Goal: Find specific page/section: Find specific page/section

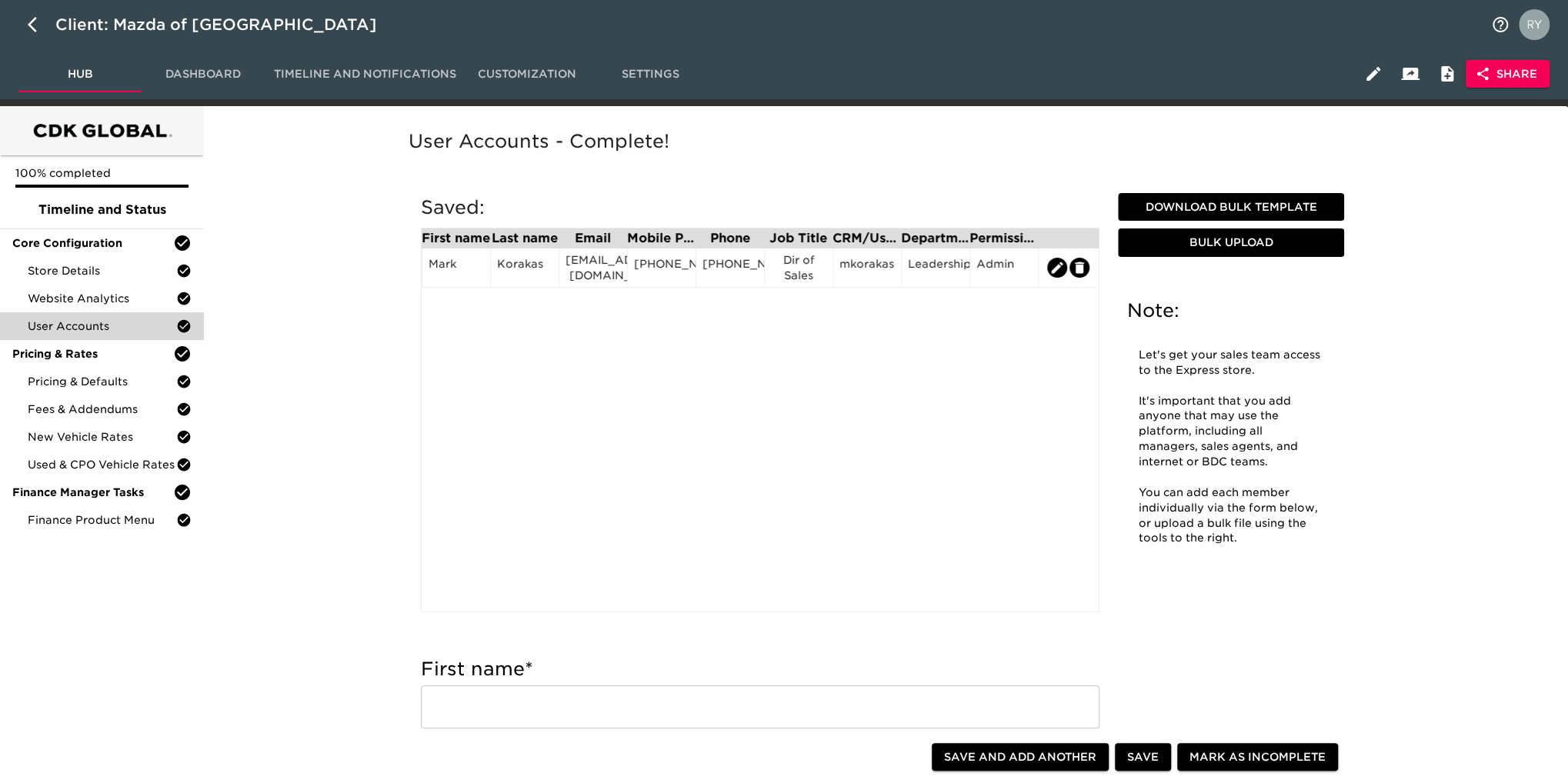
click at [25, 19] on button "button" at bounding box center [37, 25] width 37 height 37
select select "10"
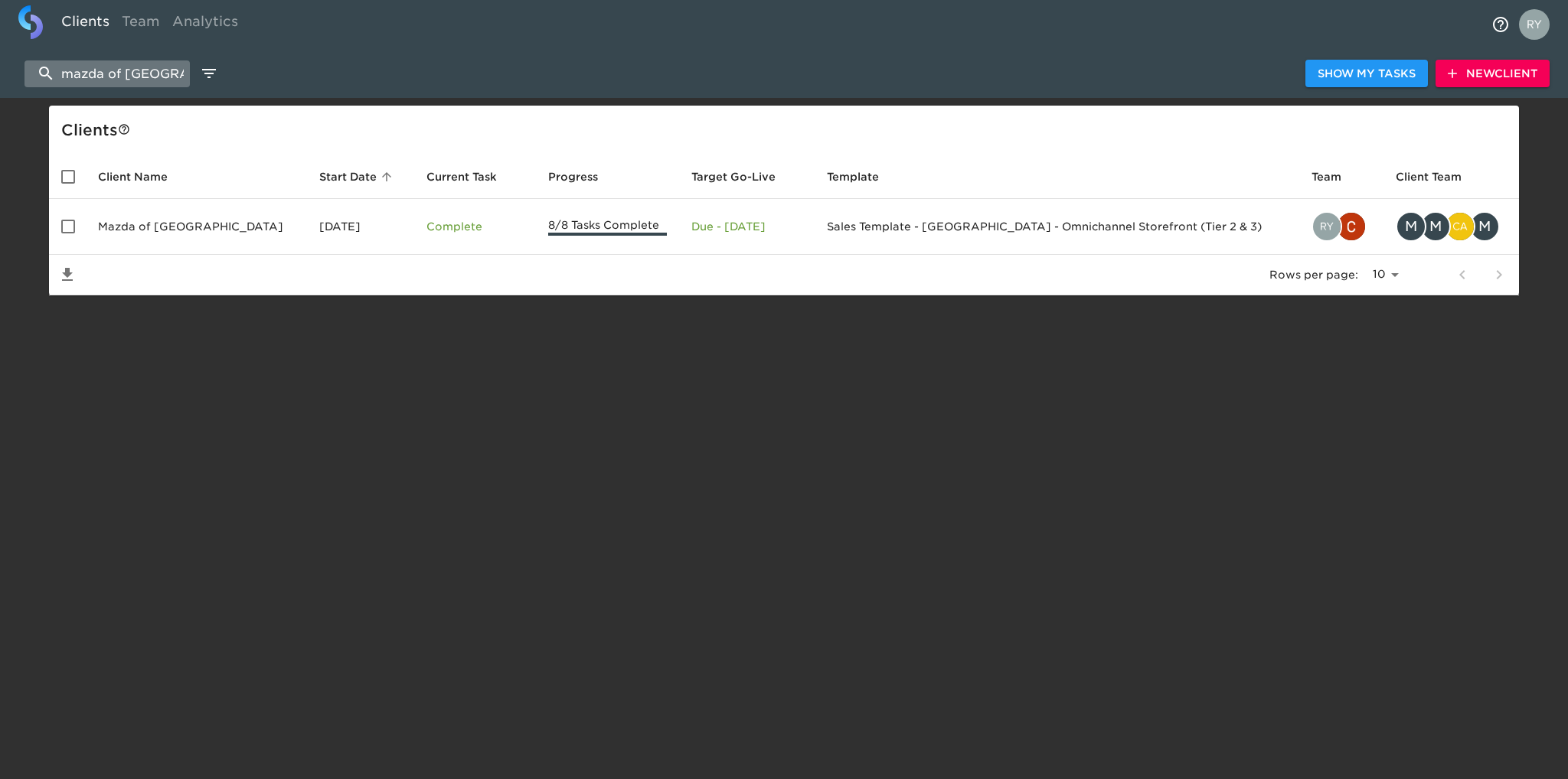
scroll to position [0, 16]
drag, startPoint x: 59, startPoint y: 71, endPoint x: 187, endPoint y: 65, distance: 128.1
click at [187, 65] on input "mazda of [GEOGRAPHIC_DATA]" at bounding box center [108, 73] width 165 height 26
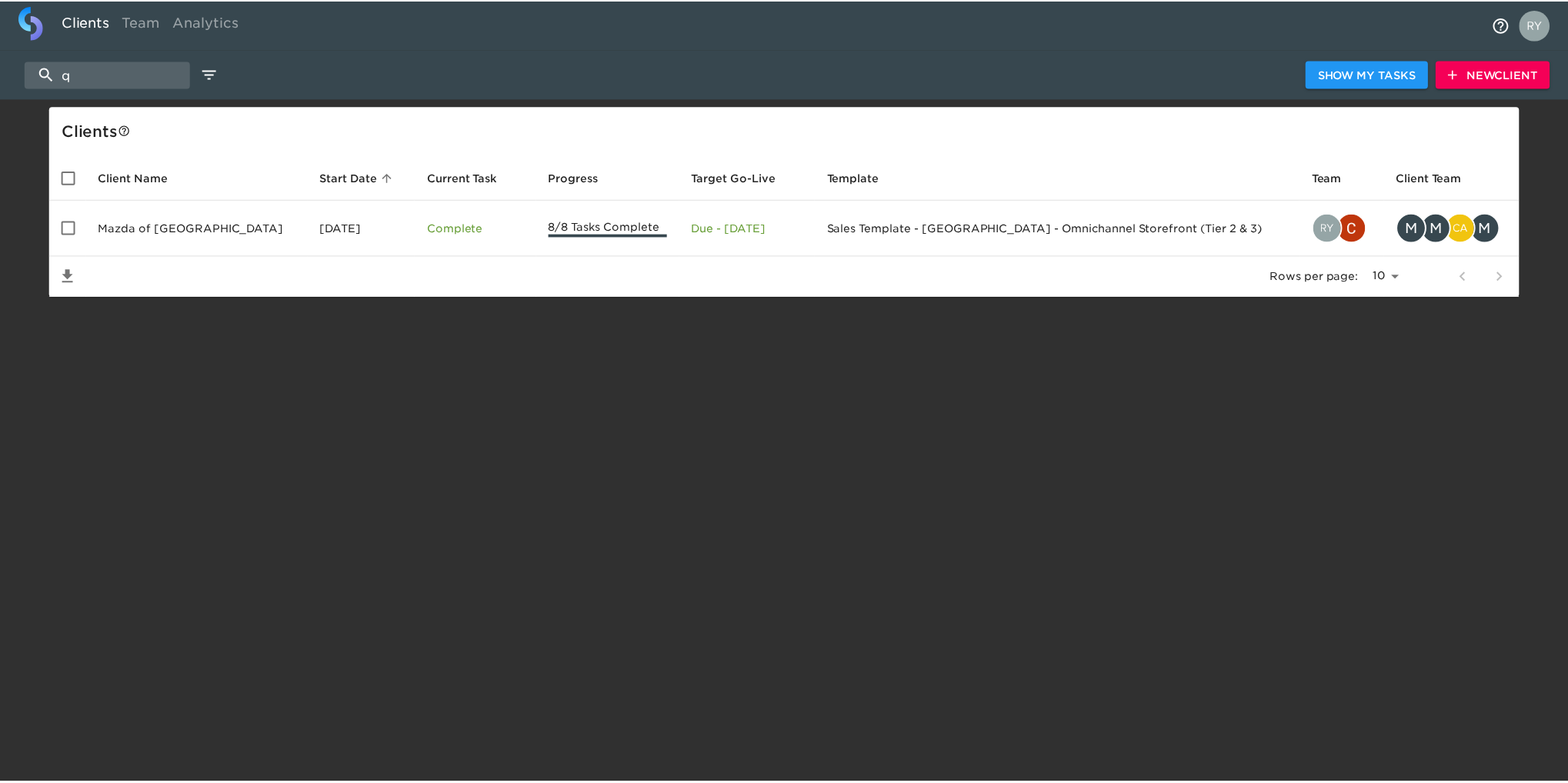
scroll to position [0, 0]
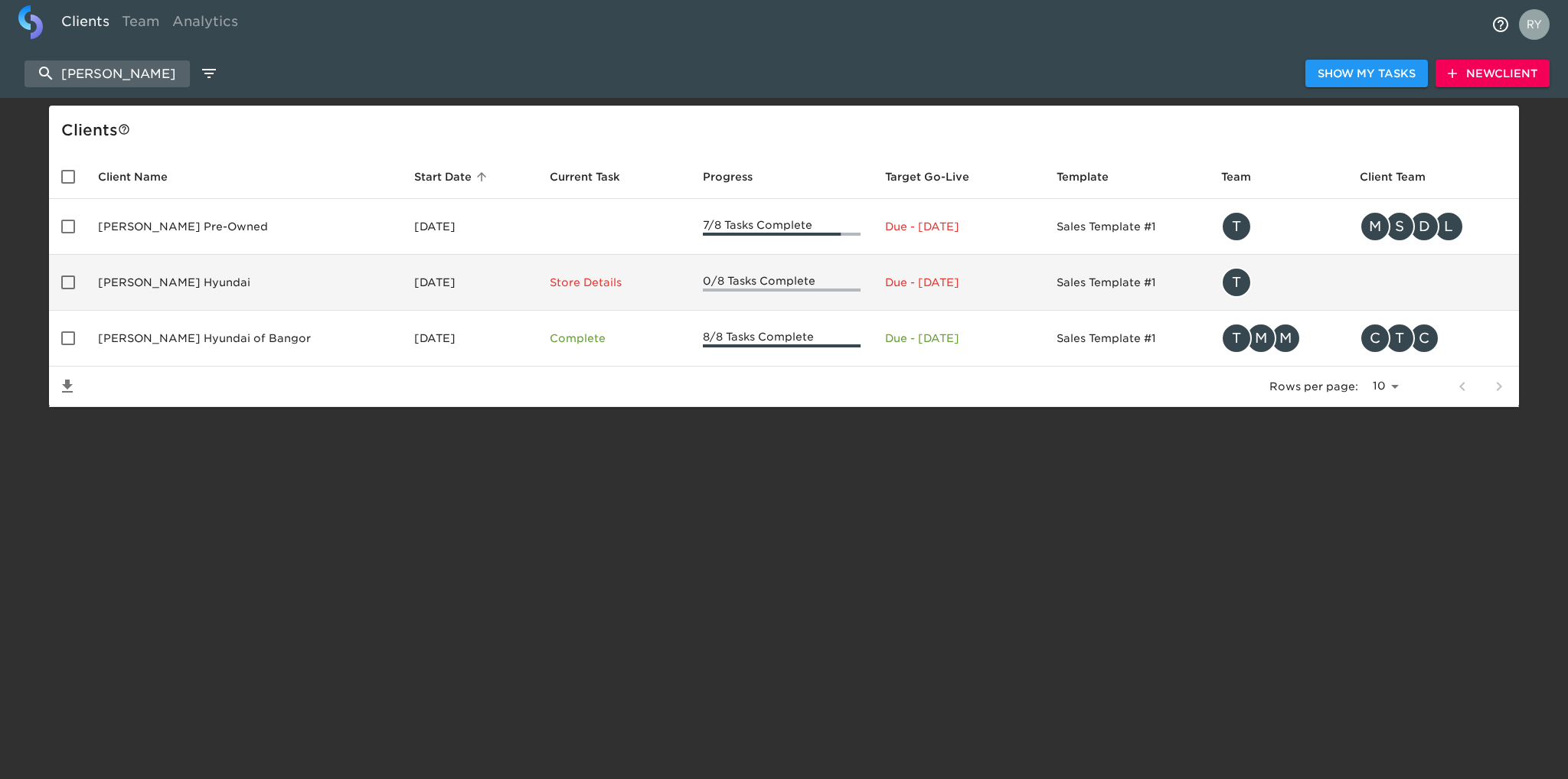
type input "[PERSON_NAME]"
click at [151, 282] on td "[PERSON_NAME] Hyundai" at bounding box center [244, 283] width 316 height 56
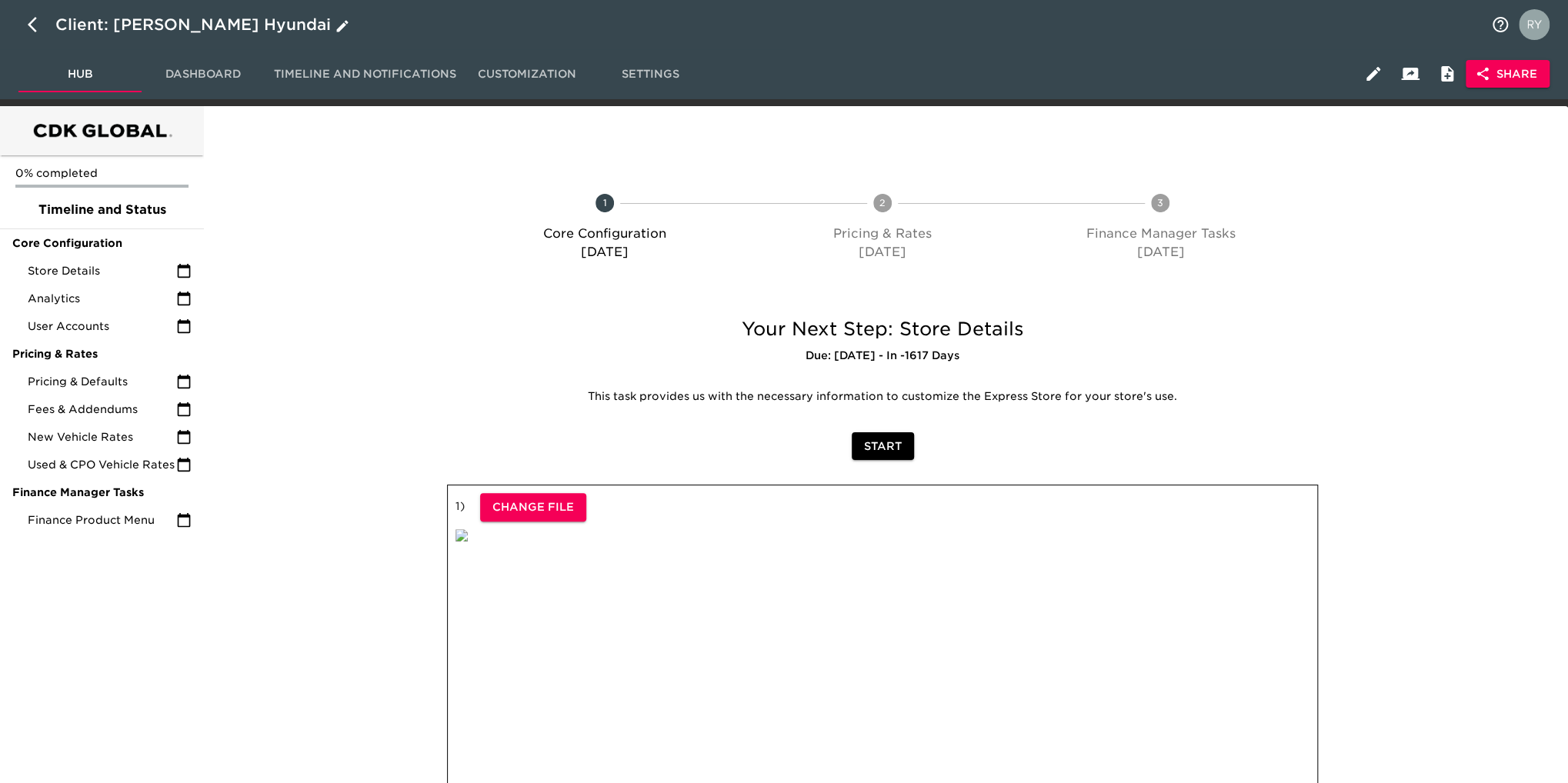
click at [32, 27] on icon "button" at bounding box center [36, 24] width 19 height 19
select select "10"
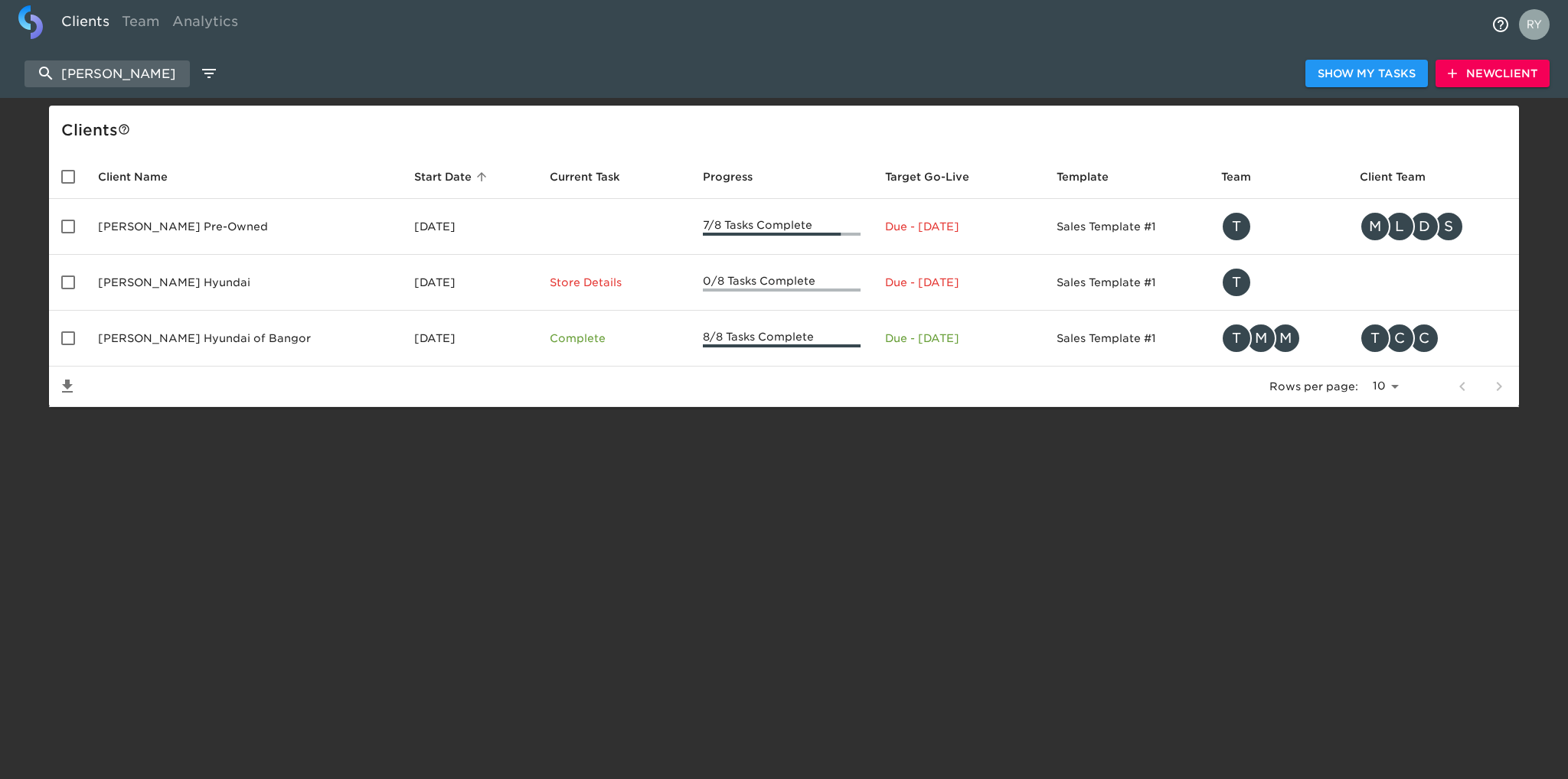
click at [144, 338] on td "[PERSON_NAME] Hyundai of Bangor" at bounding box center [244, 339] width 316 height 56
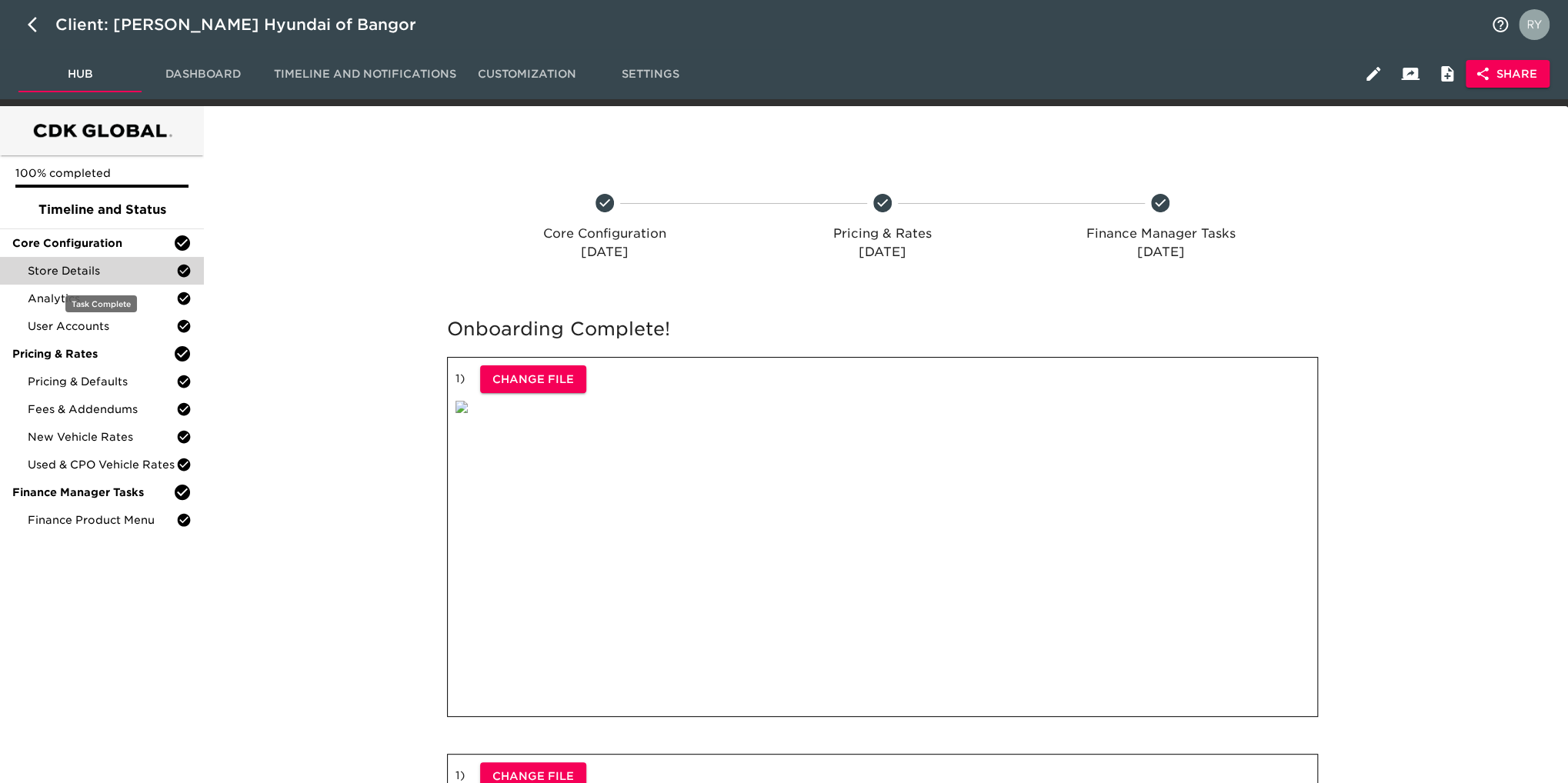
click at [93, 263] on span "Store Details" at bounding box center [102, 270] width 148 height 15
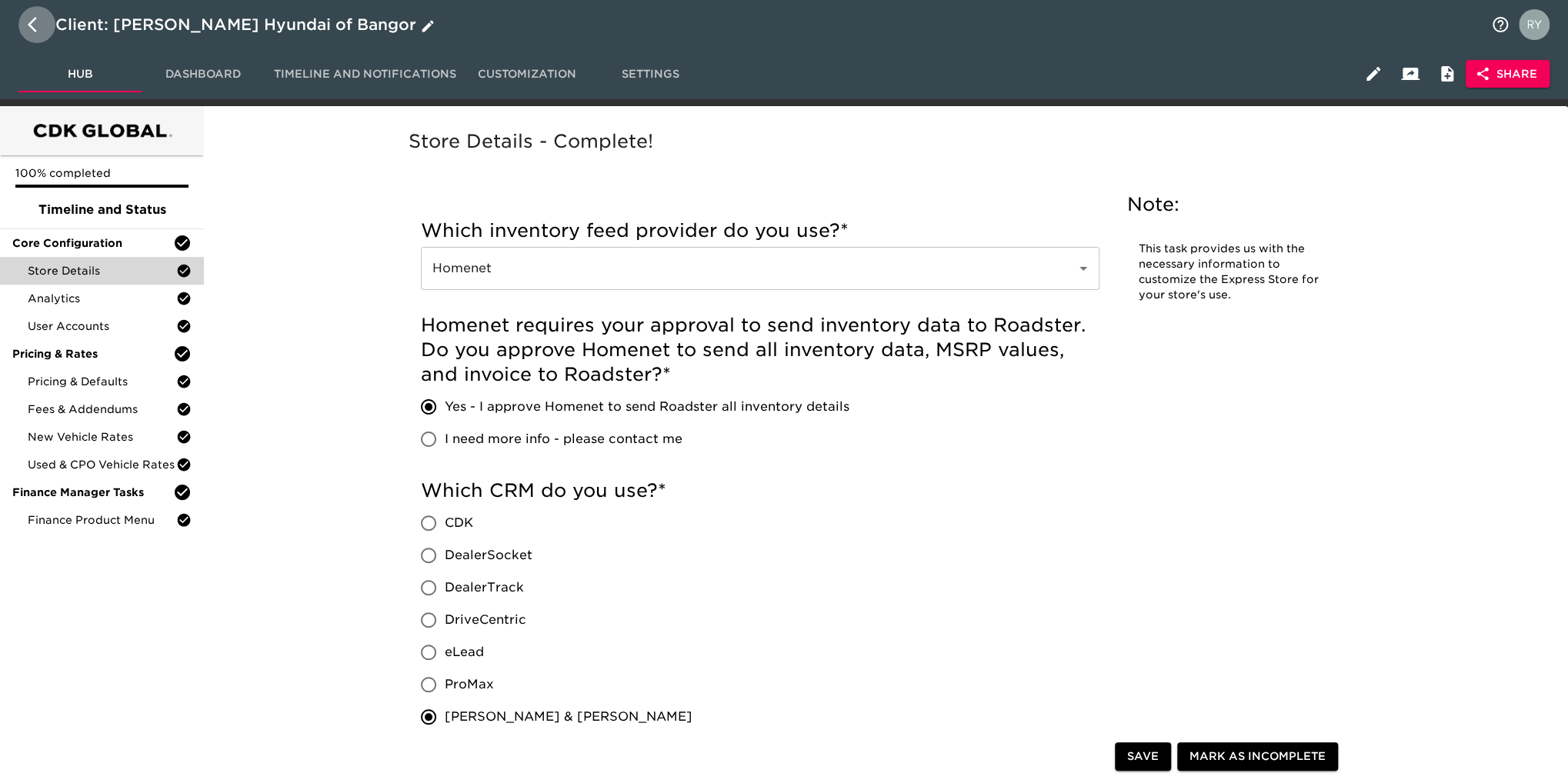
click at [33, 24] on icon "button" at bounding box center [36, 24] width 19 height 19
select select "10"
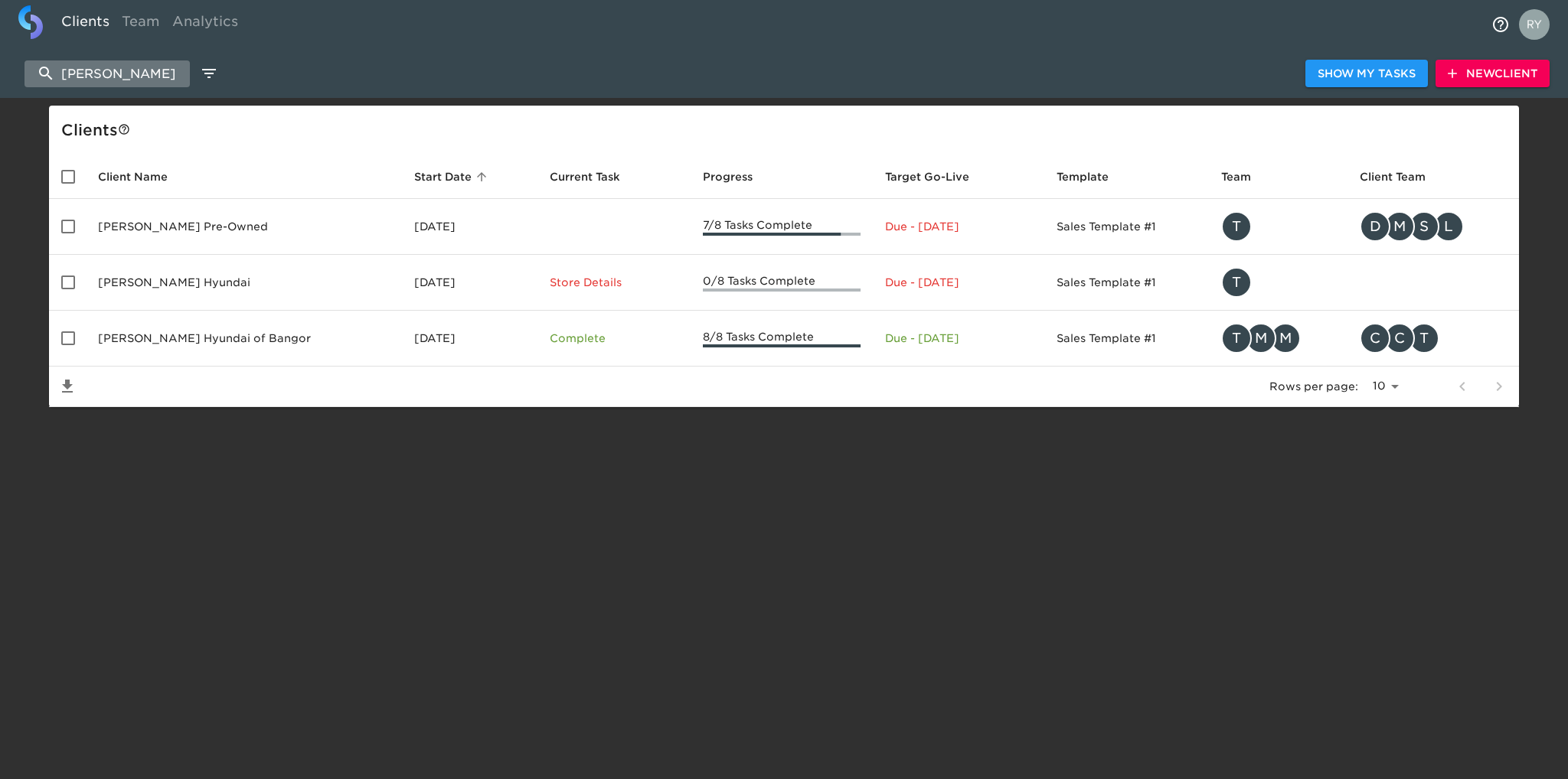
click at [157, 75] on input "[PERSON_NAME]" at bounding box center [108, 73] width 165 height 26
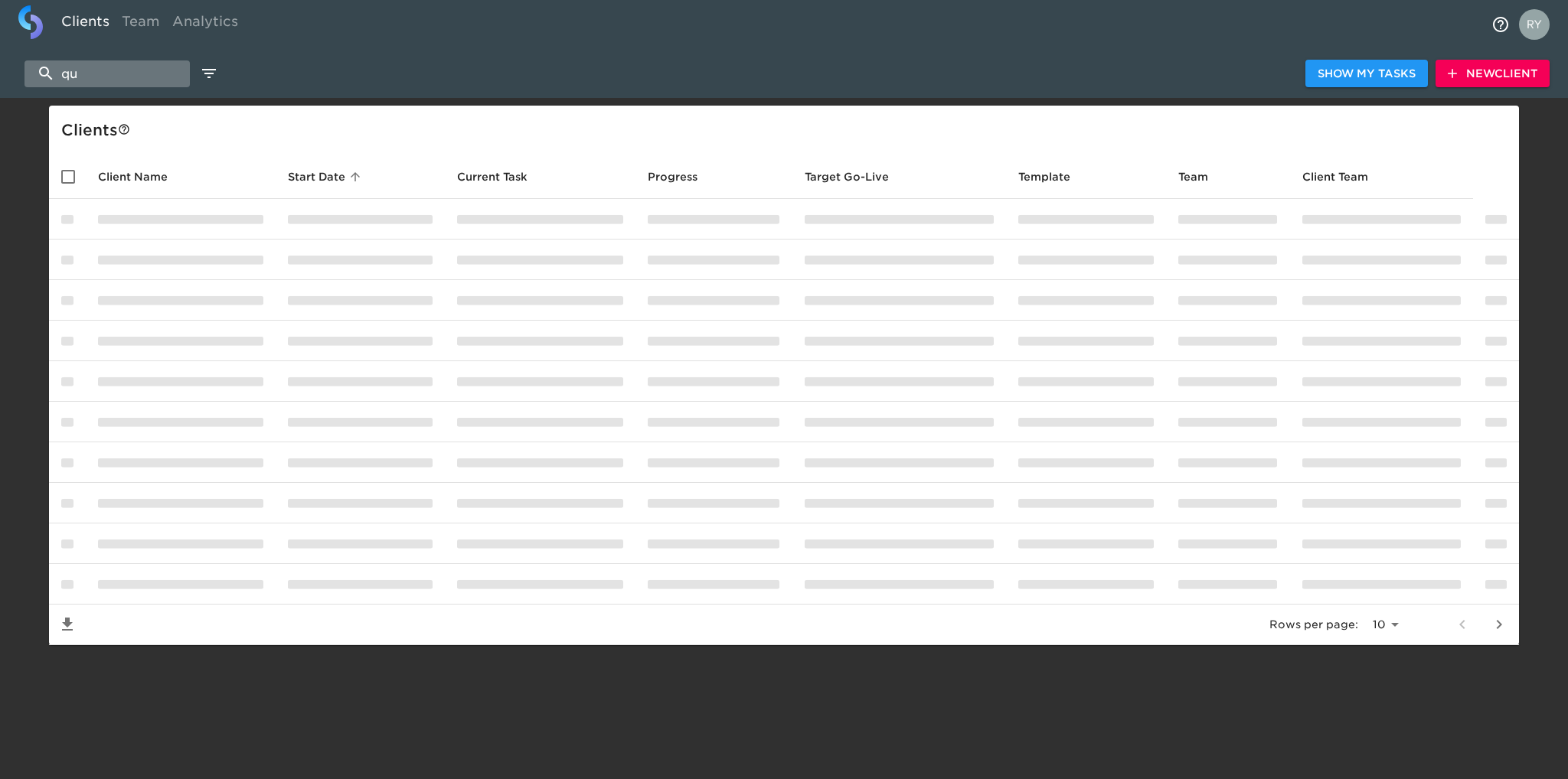
type input "q"
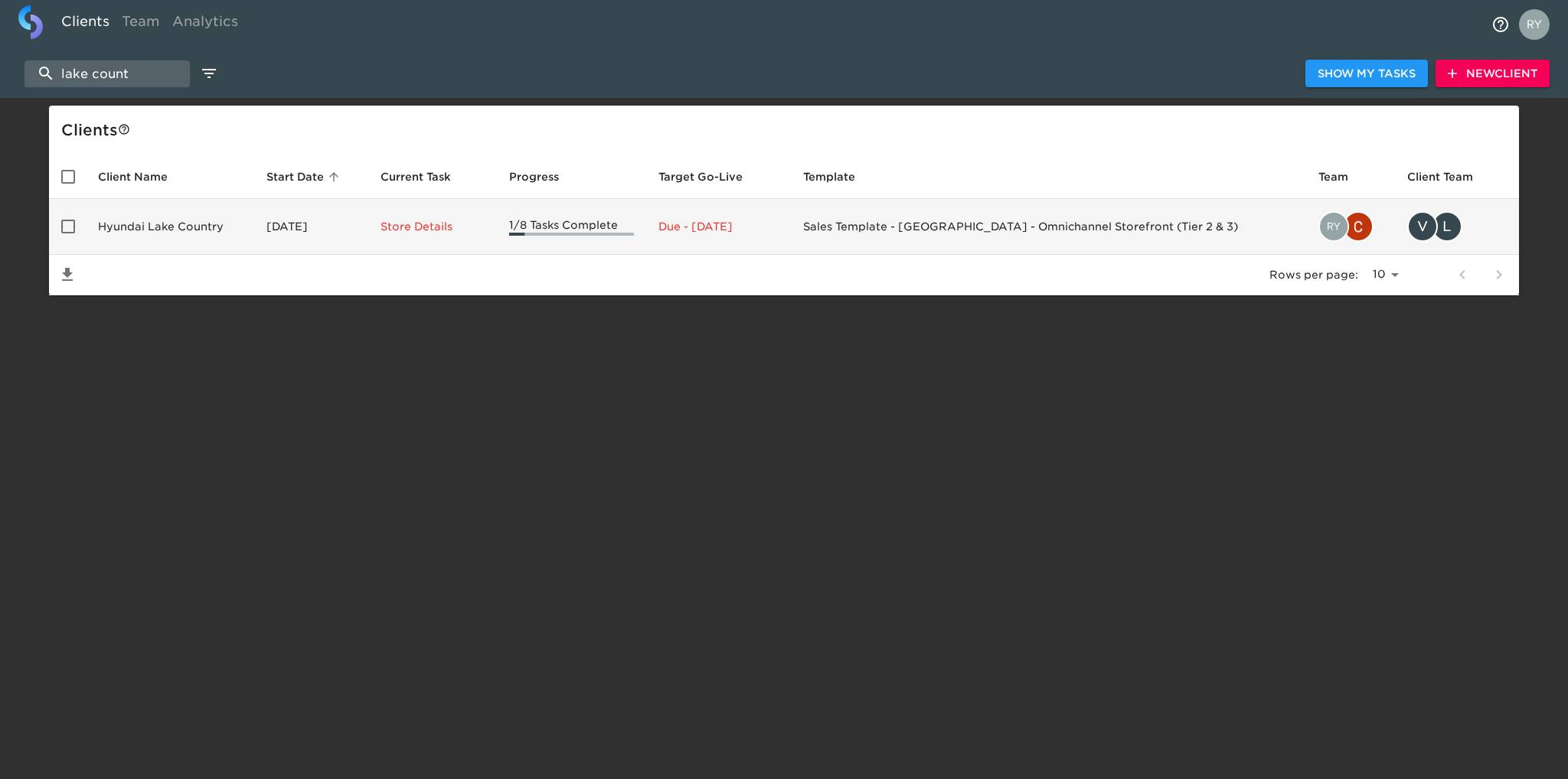
type input "lake count"
click at [175, 233] on td "Hyundai Lake Country" at bounding box center [170, 227] width 169 height 56
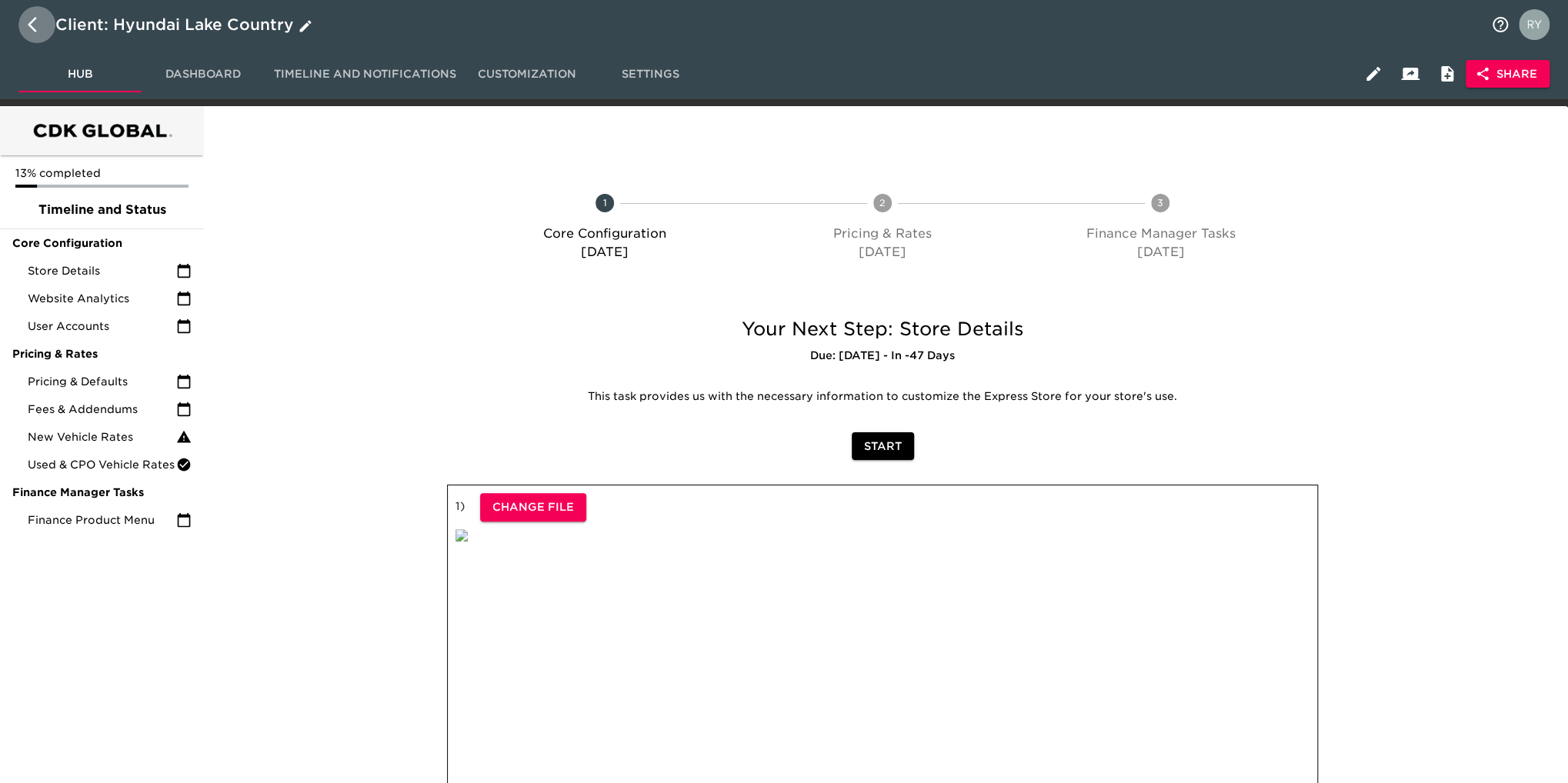
click at [31, 25] on icon "button" at bounding box center [36, 24] width 19 height 19
select select "10"
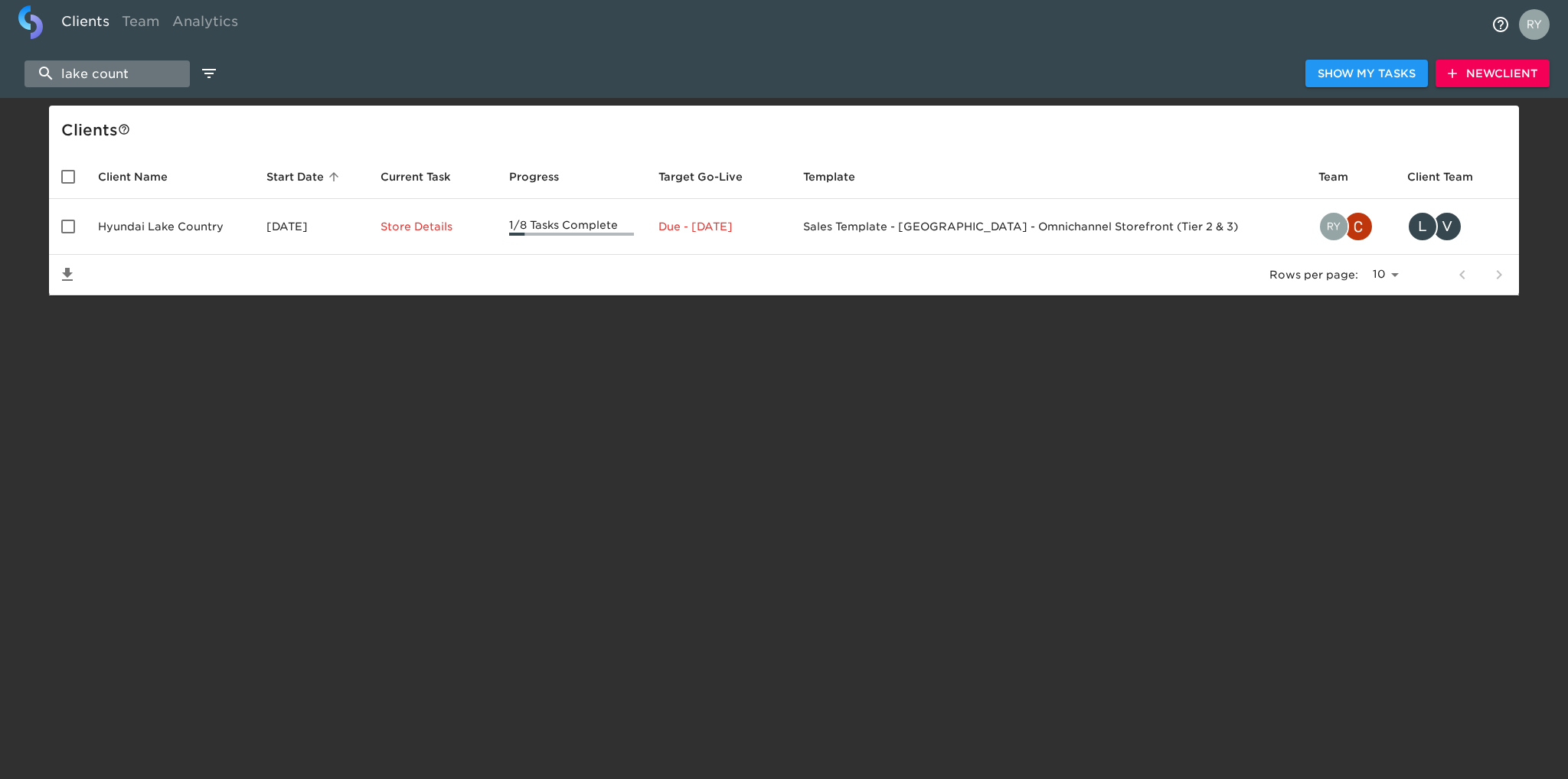
drag, startPoint x: 165, startPoint y: 73, endPoint x: 57, endPoint y: 68, distance: 108.1
click at [57, 68] on input "lake count" at bounding box center [108, 73] width 165 height 26
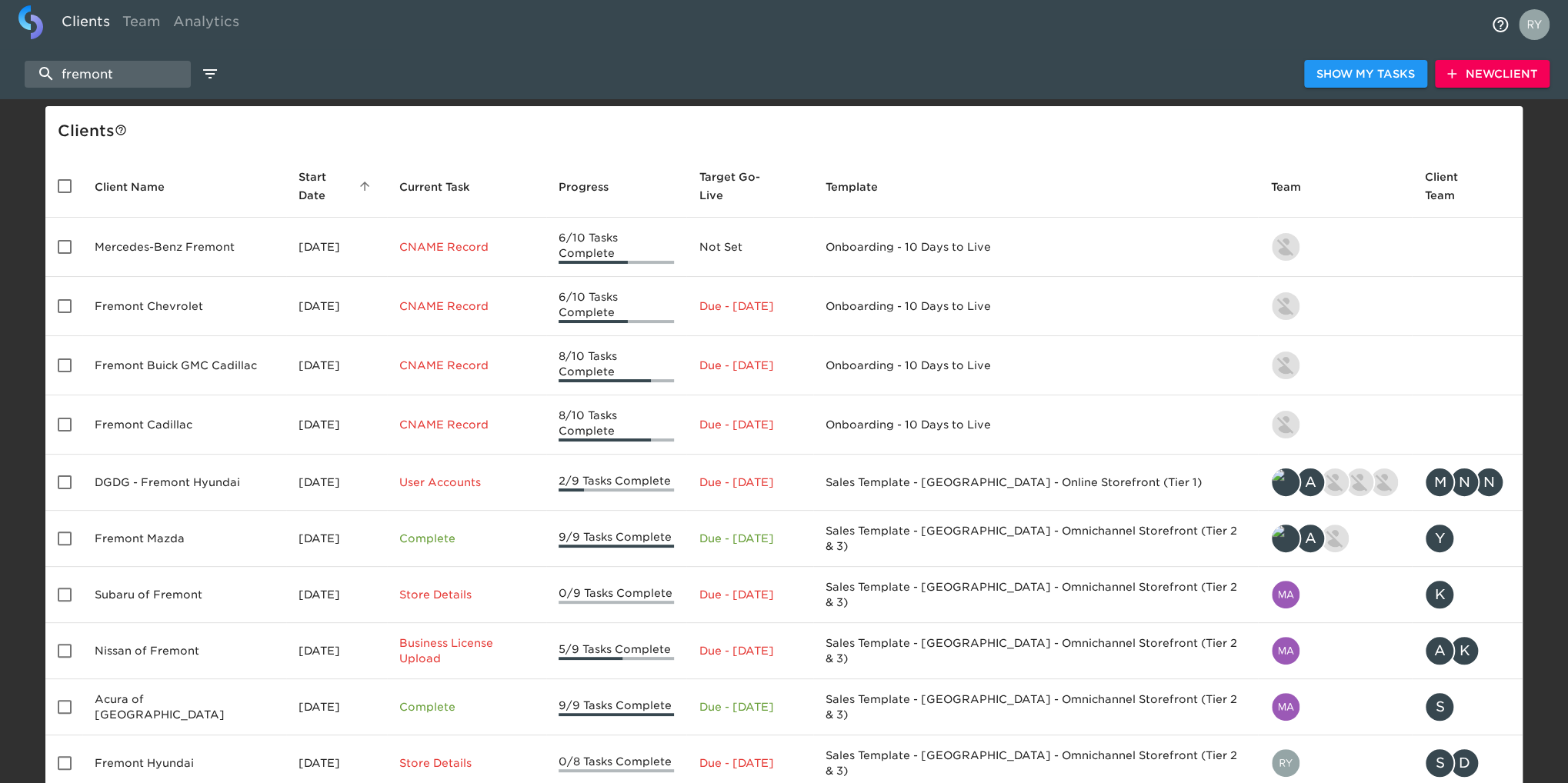
drag, startPoint x: 128, startPoint y: 65, endPoint x: 17, endPoint y: 72, distance: 111.2
click at [17, 72] on div "fremont Show My Tasks New Client" at bounding box center [784, 73] width 1568 height 49
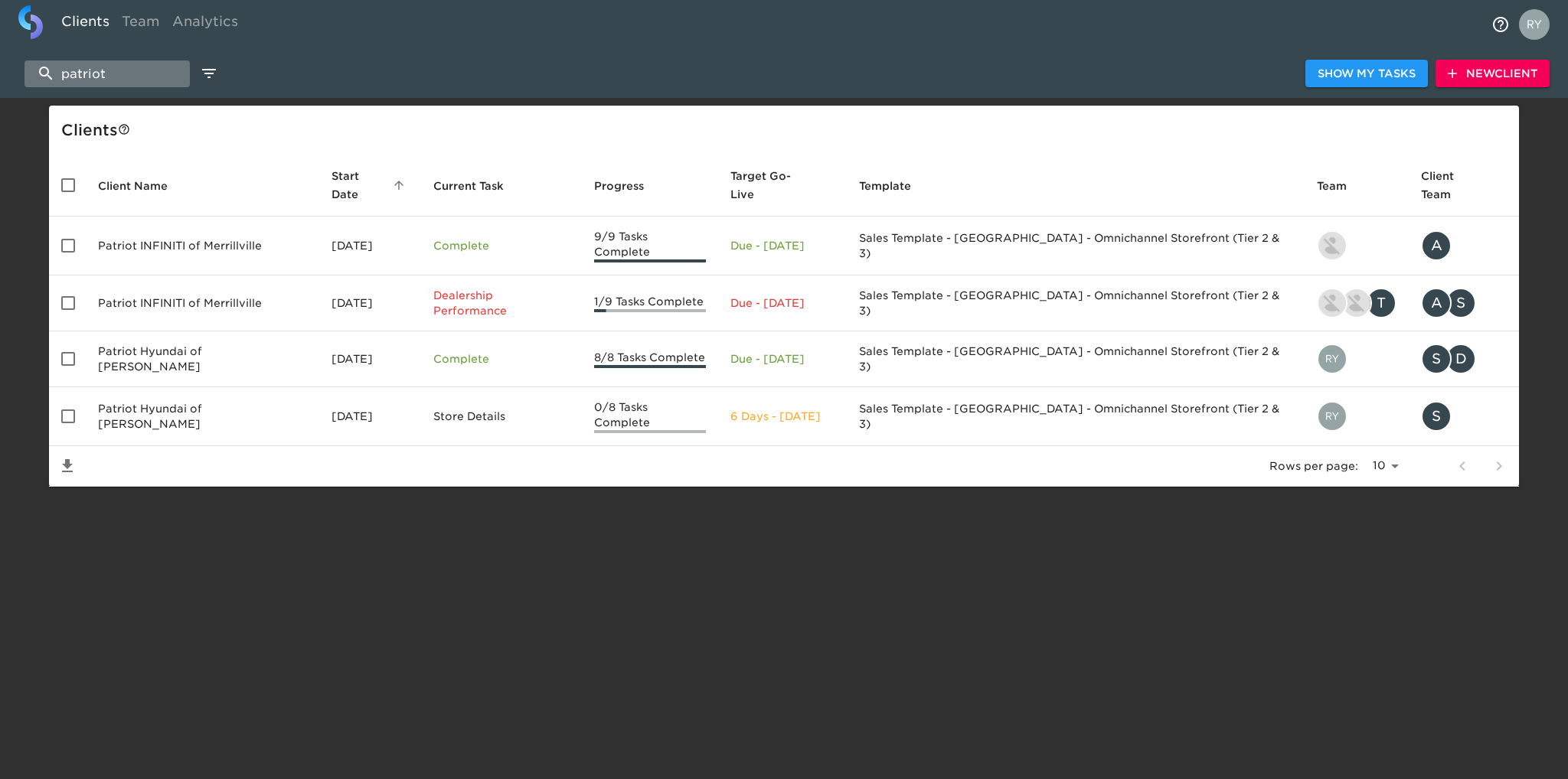
drag, startPoint x: 121, startPoint y: 72, endPoint x: 47, endPoint y: 72, distance: 74.0
click at [47, 72] on input "patriot" at bounding box center [108, 73] width 165 height 26
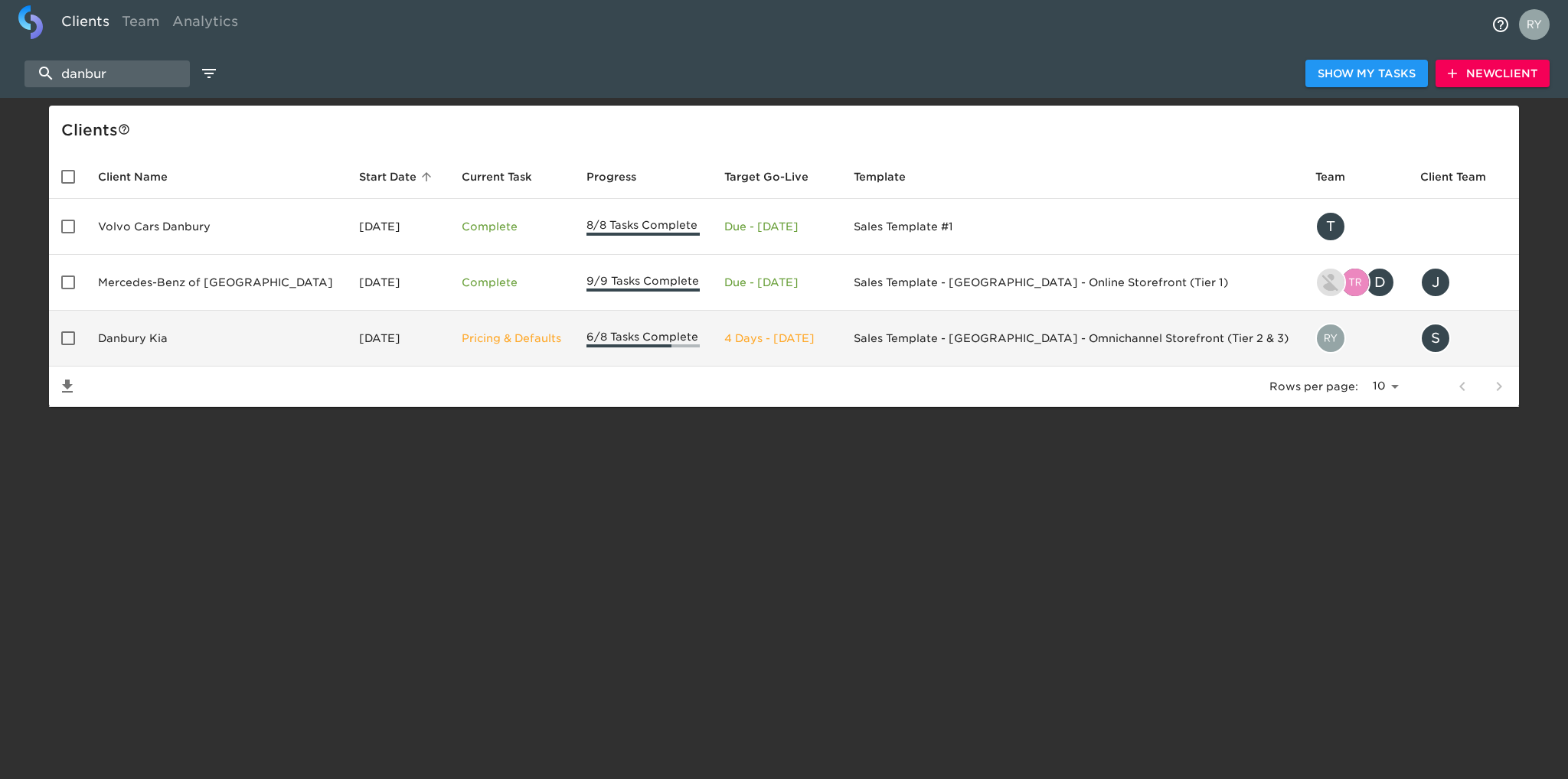
type input "danbur"
click at [128, 341] on td "Danbury Kia" at bounding box center [216, 339] width 261 height 56
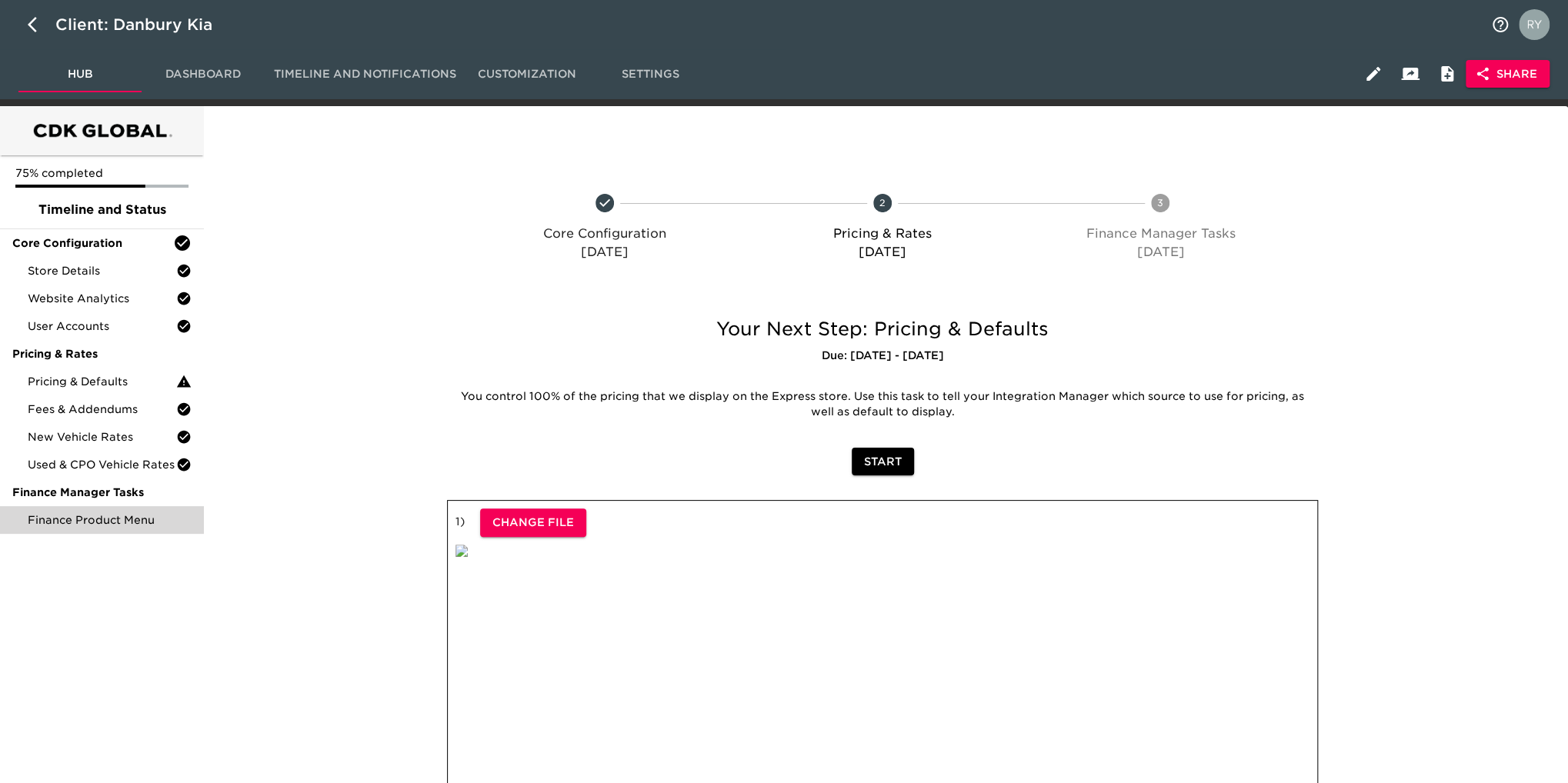
click at [102, 519] on span "Finance Product Menu" at bounding box center [109, 519] width 164 height 15
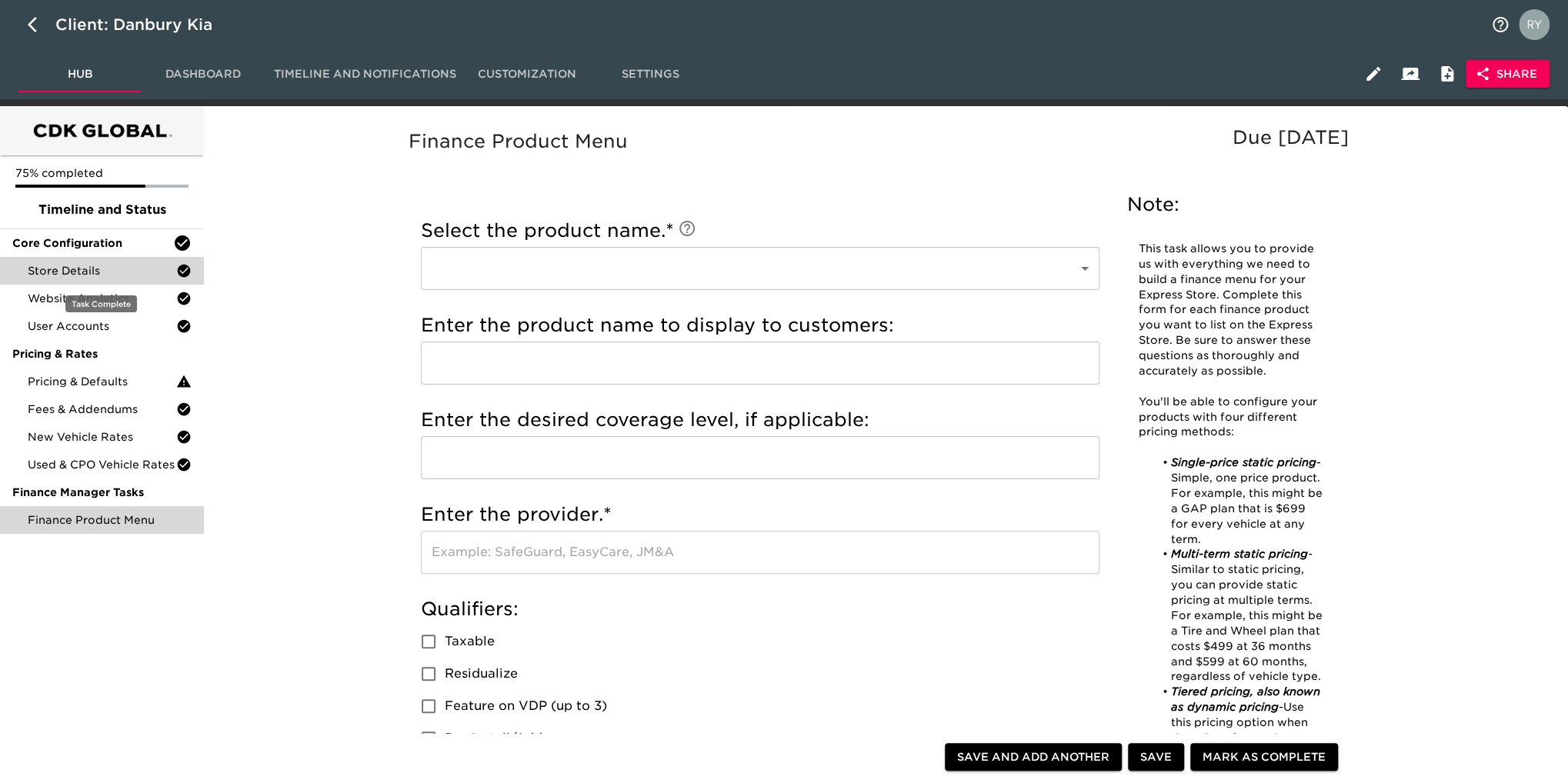
click at [94, 269] on span "Store Details" at bounding box center [102, 270] width 148 height 15
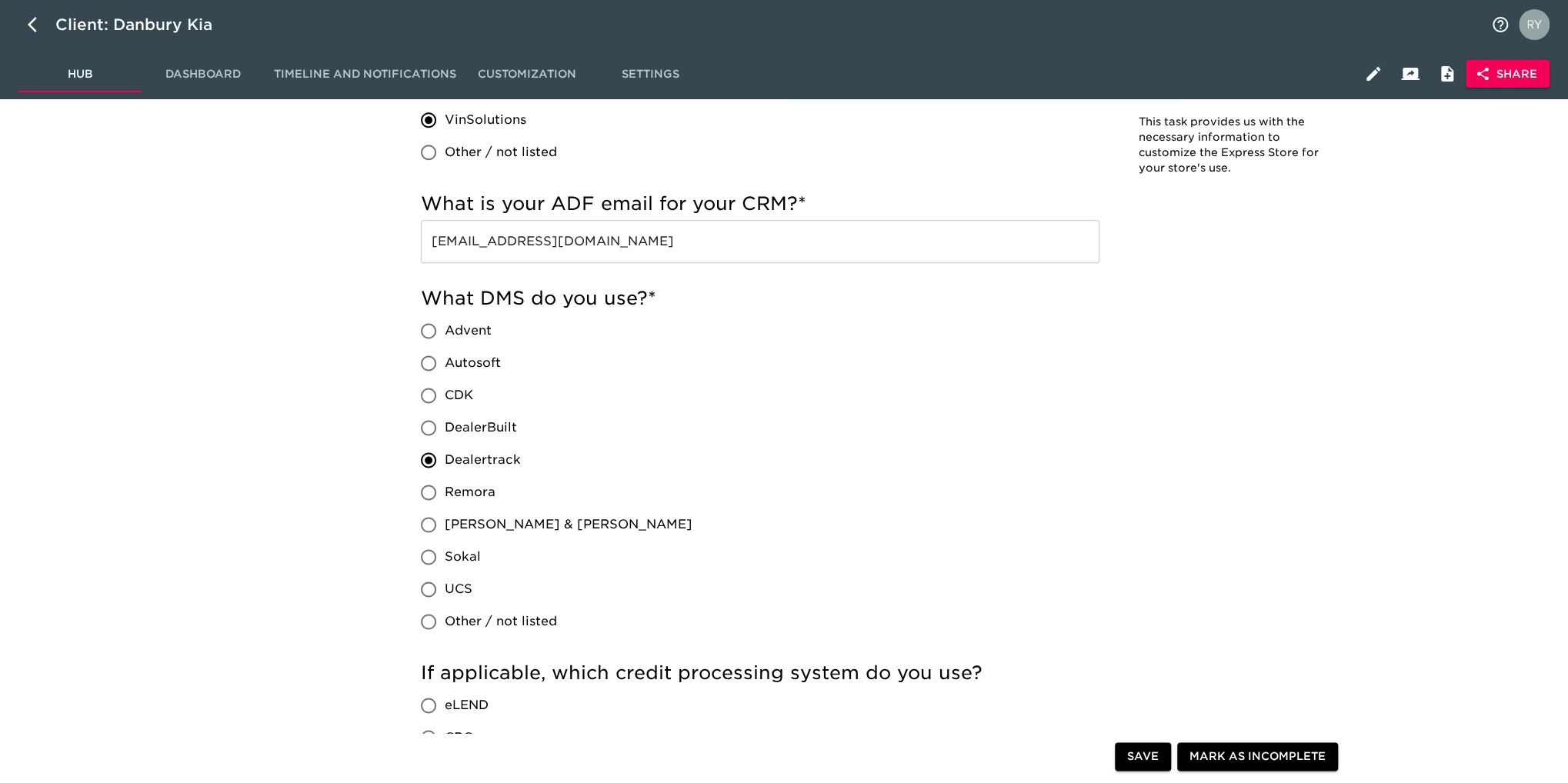
scroll to position [1231, 0]
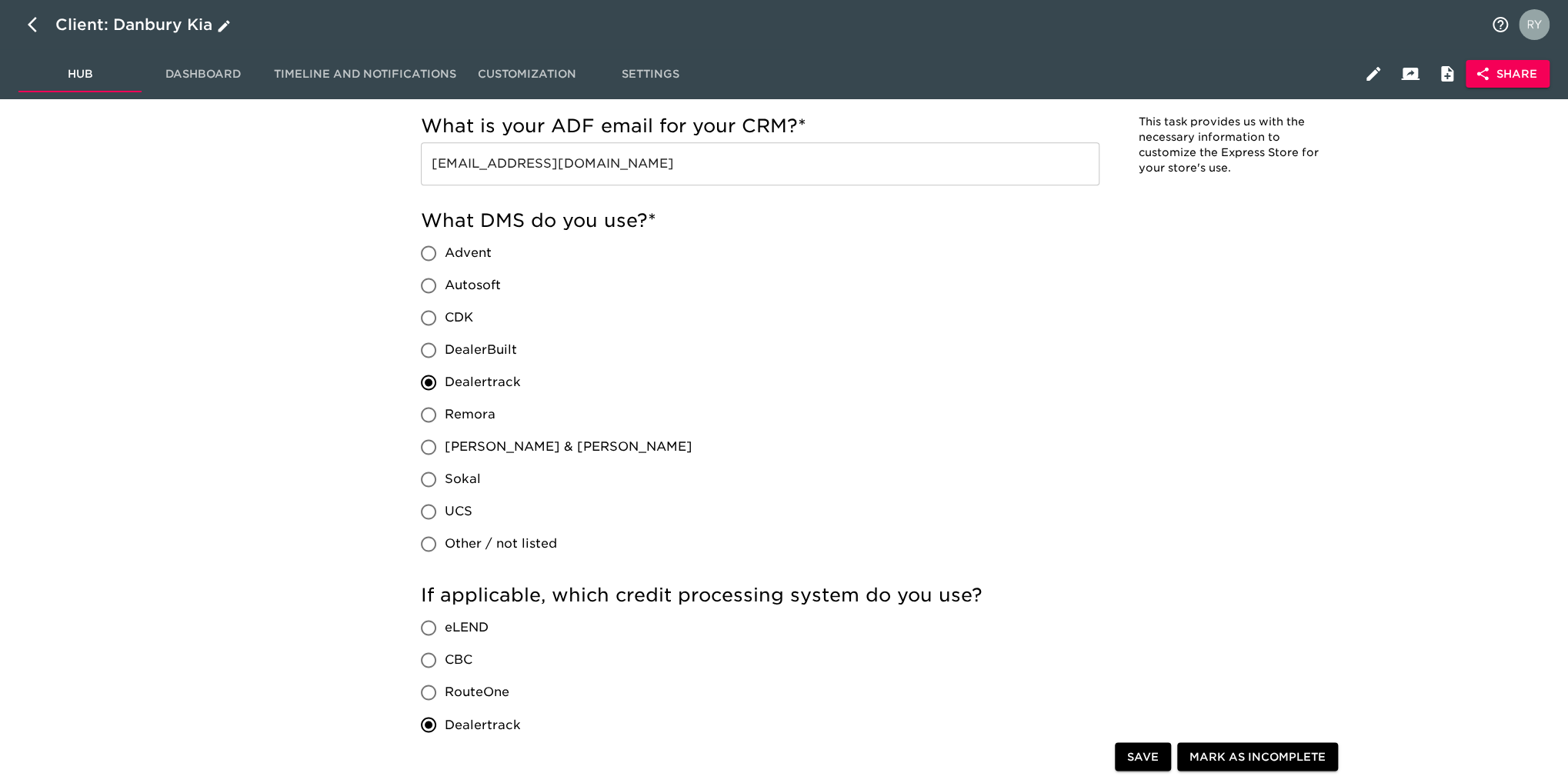
click at [28, 21] on icon "button" at bounding box center [36, 24] width 19 height 19
select select "10"
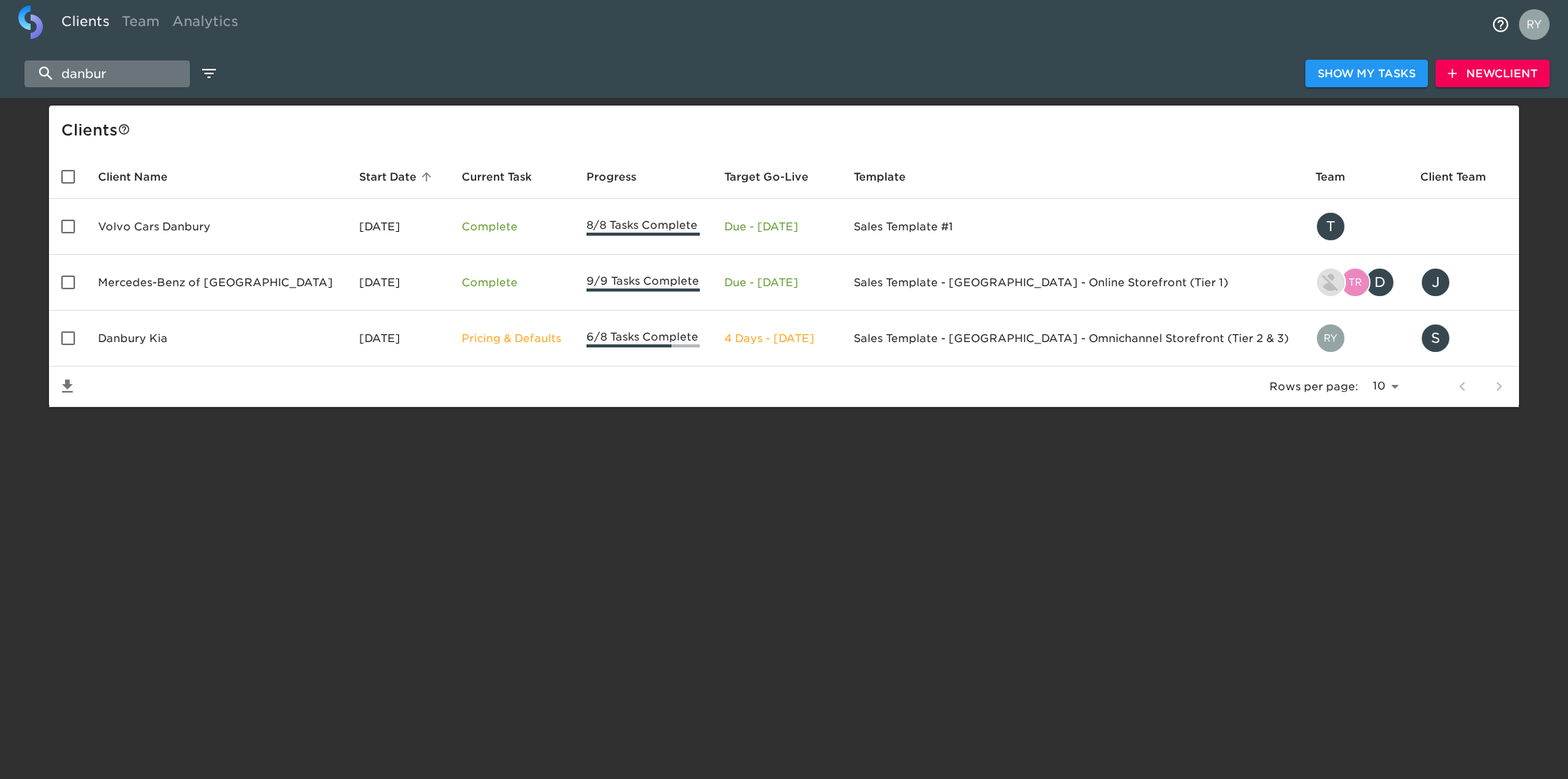
drag, startPoint x: 129, startPoint y: 69, endPoint x: 62, endPoint y: 80, distance: 67.9
click at [62, 80] on input "danbur" at bounding box center [108, 73] width 165 height 26
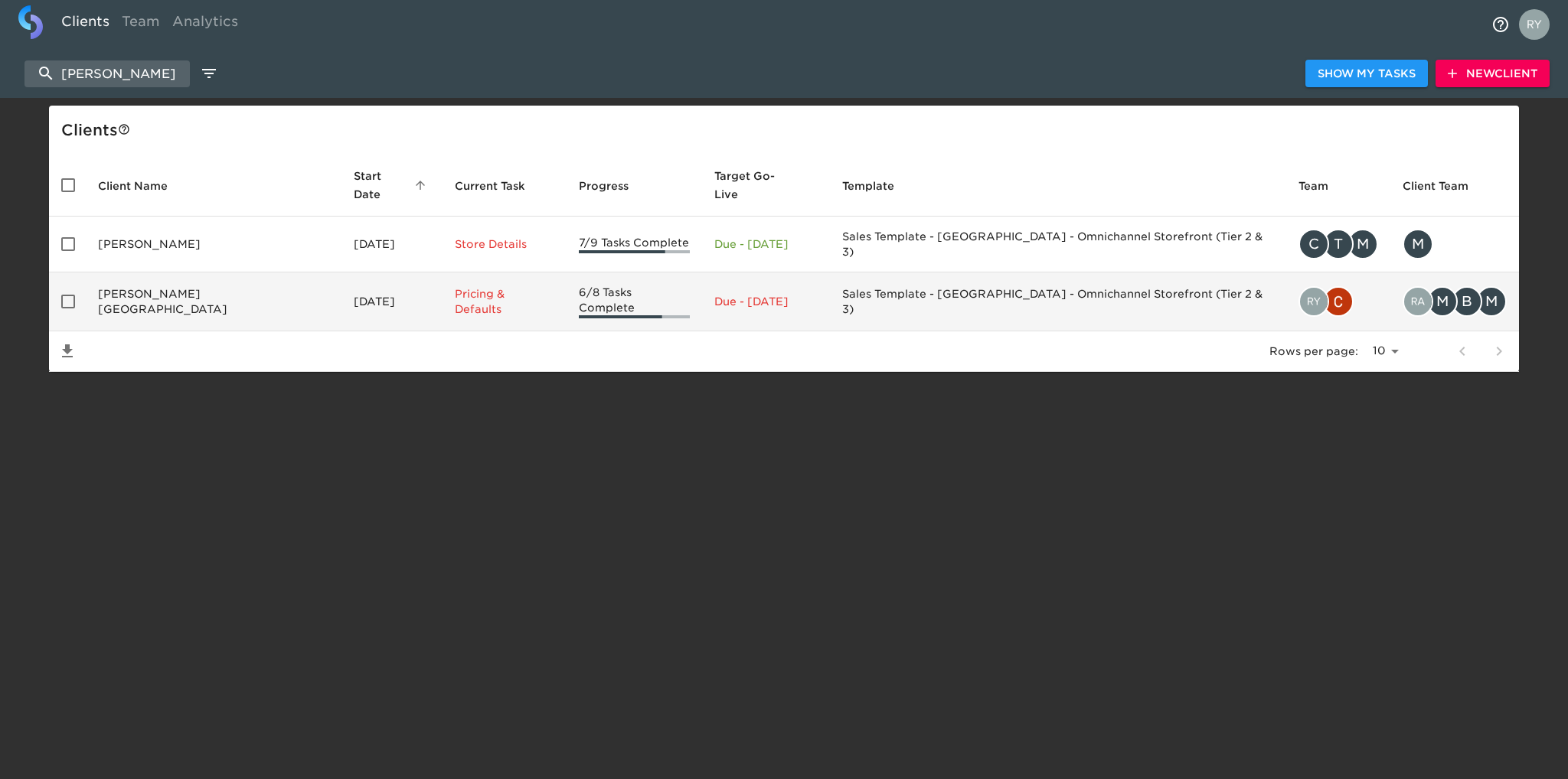
type input "[PERSON_NAME]"
click at [169, 282] on td "[PERSON_NAME][GEOGRAPHIC_DATA]" at bounding box center [213, 302] width 256 height 59
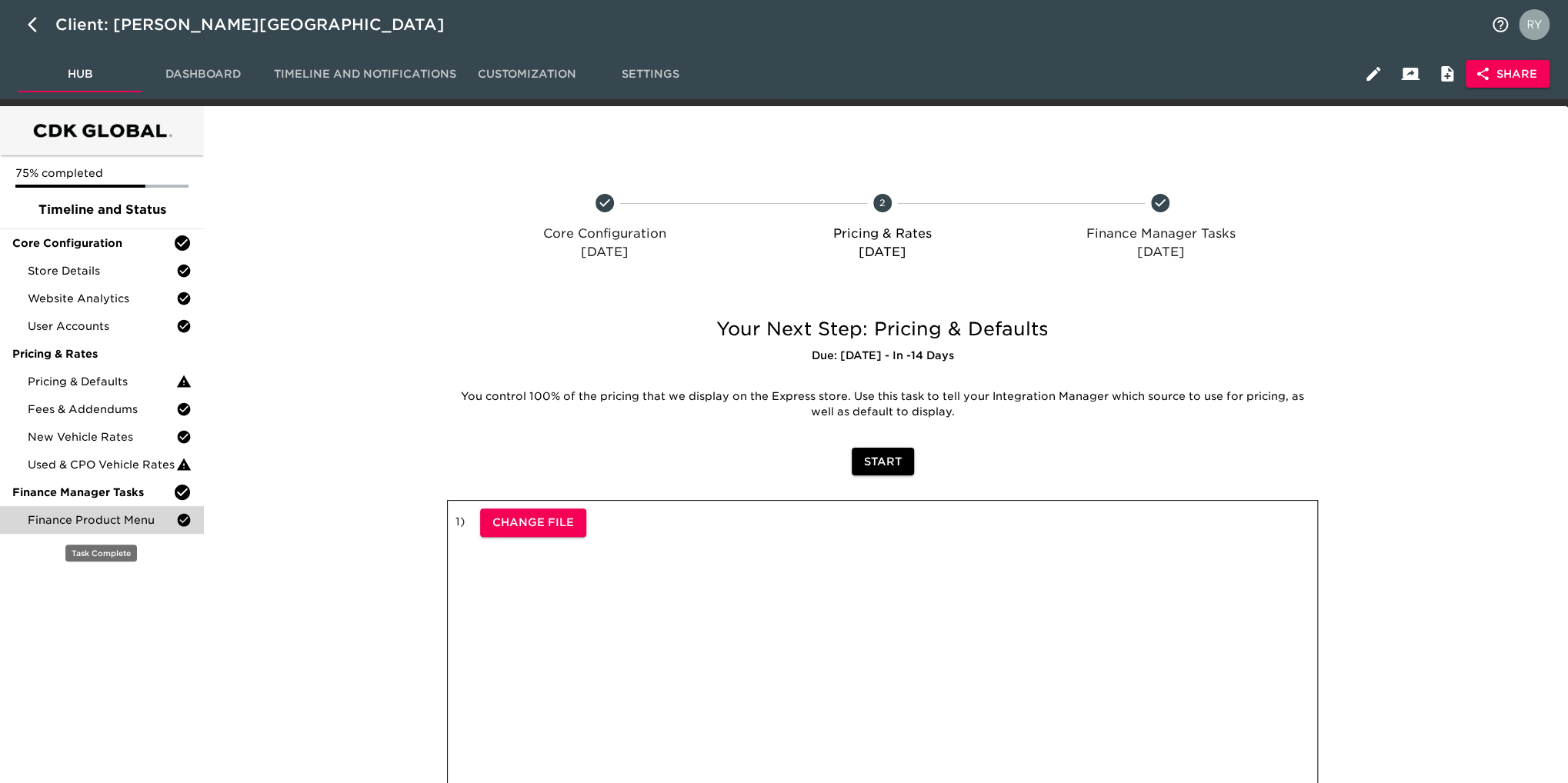
click at [125, 514] on span "Finance Product Menu" at bounding box center [102, 519] width 148 height 15
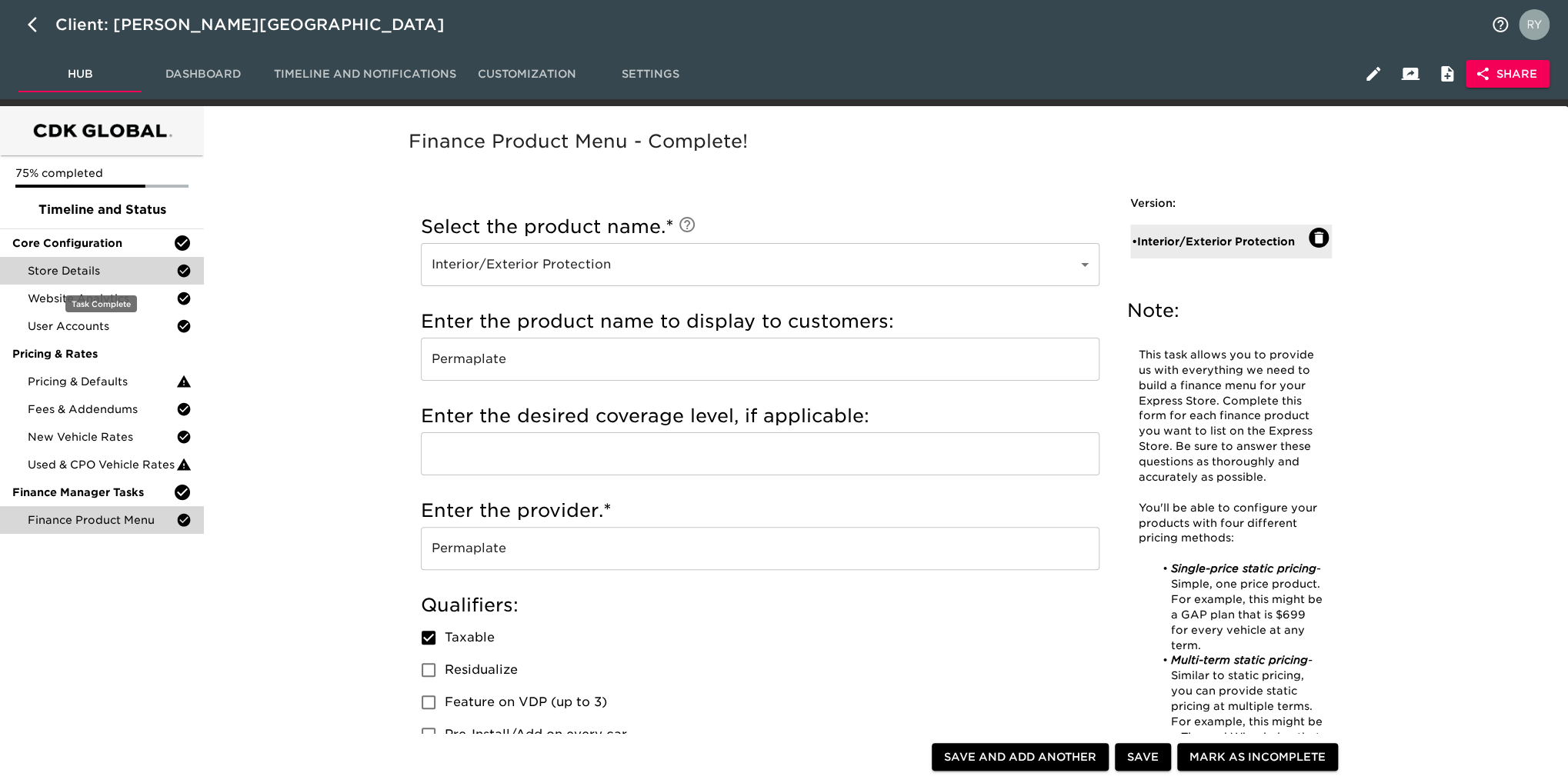
click at [92, 268] on span "Store Details" at bounding box center [102, 270] width 148 height 15
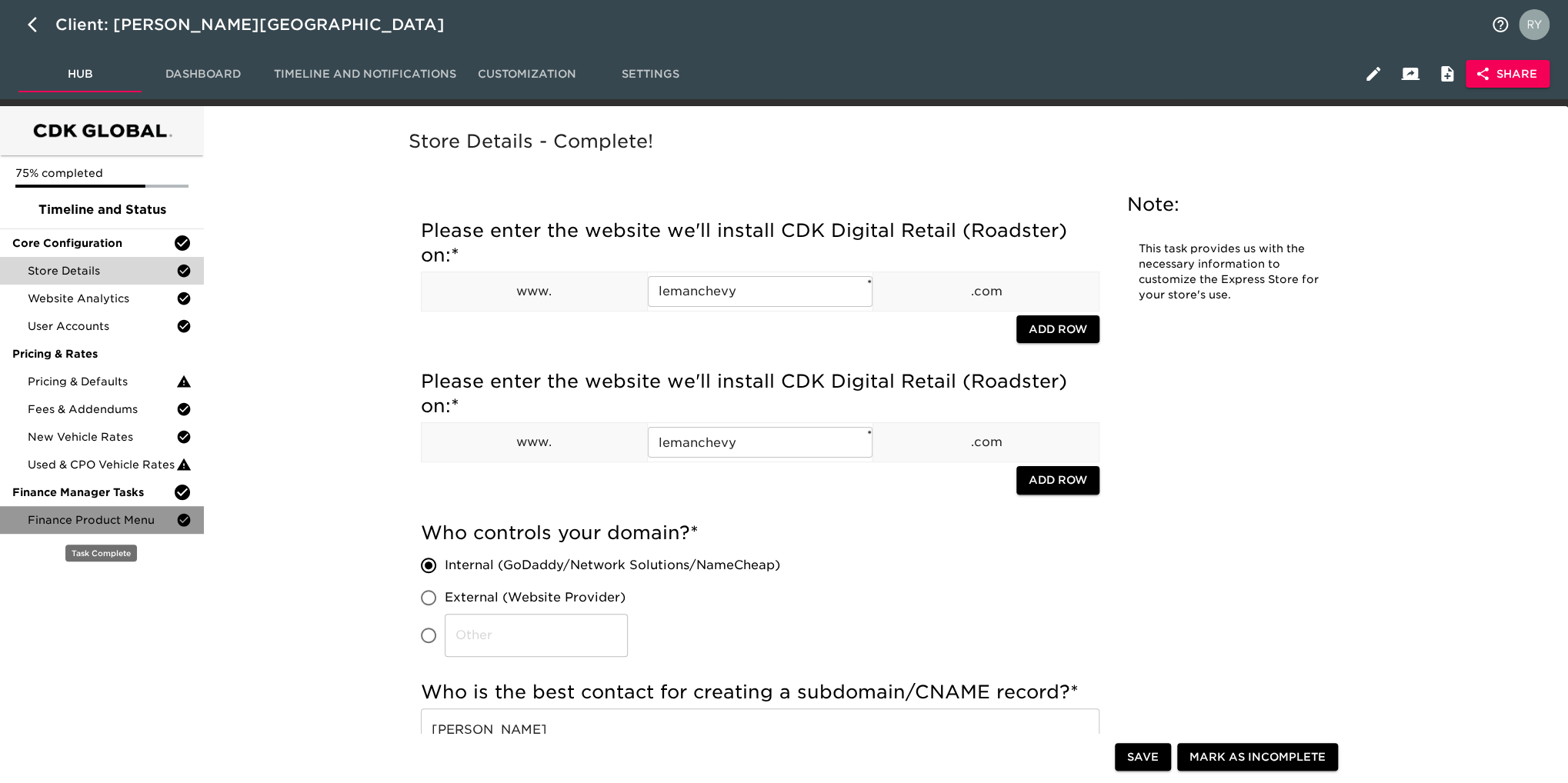
click at [113, 520] on span "Finance Product Menu" at bounding box center [102, 519] width 148 height 15
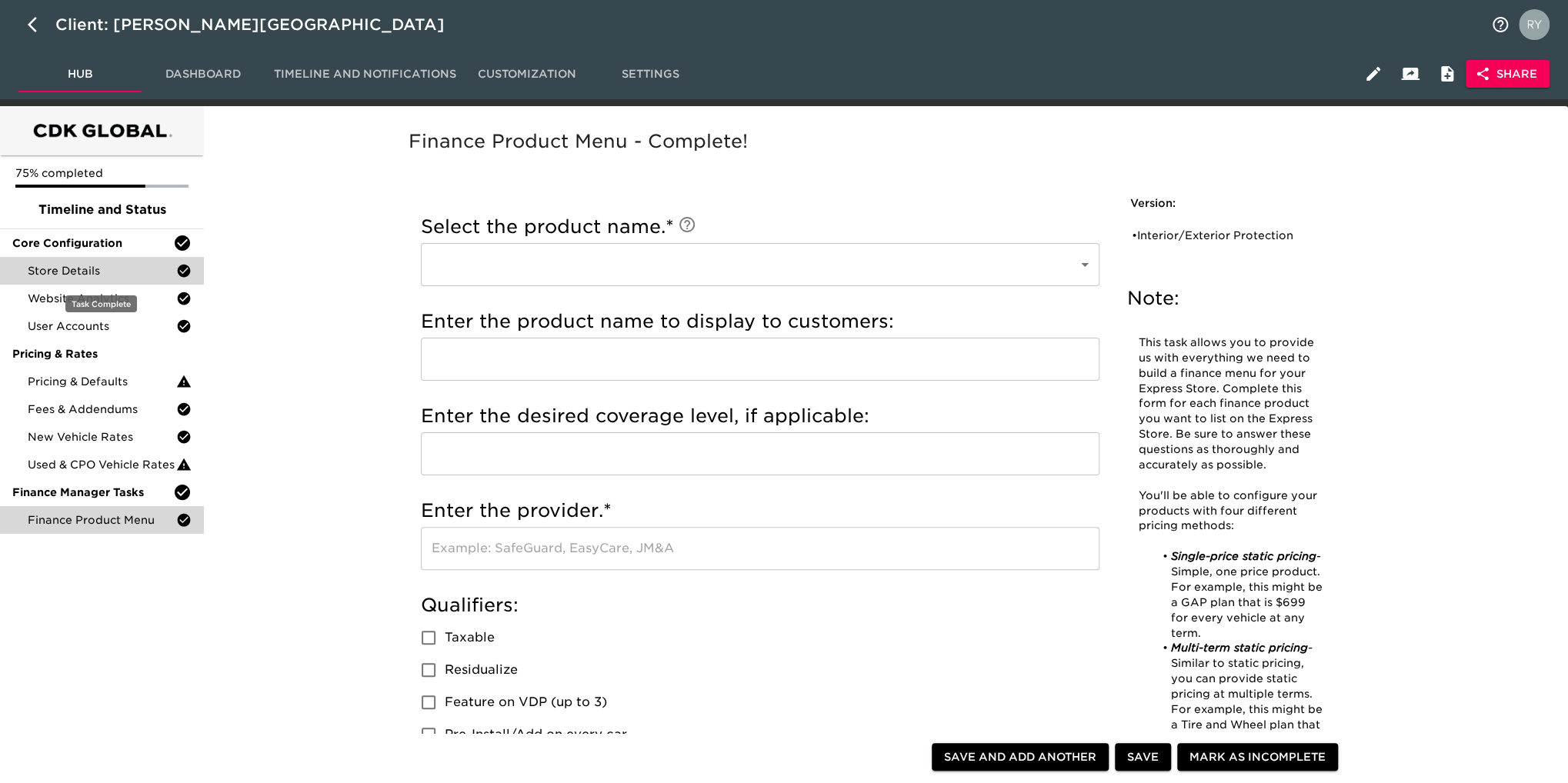
click at [65, 276] on span "Store Details" at bounding box center [102, 270] width 148 height 15
